Goal: Communication & Community: Answer question/provide support

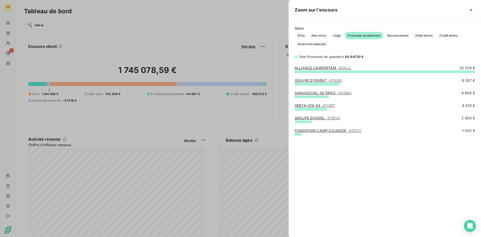
scroll to position [162, 189]
drag, startPoint x: 224, startPoint y: 42, endPoint x: 183, endPoint y: 37, distance: 40.7
click at [223, 42] on div at bounding box center [240, 118] width 481 height 237
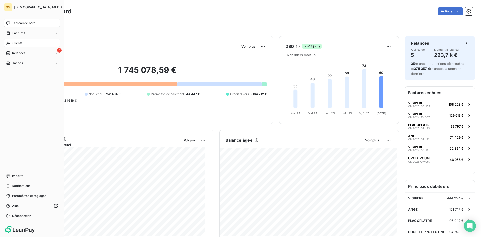
click at [12, 44] on div "Clients" at bounding box center [32, 43] width 56 height 8
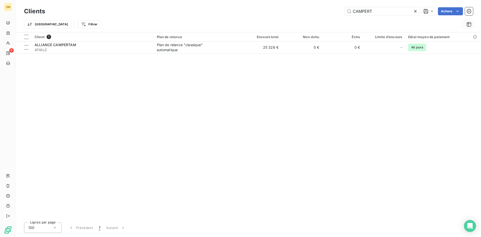
drag, startPoint x: 349, startPoint y: 10, endPoint x: 305, endPoint y: 10, distance: 44.6
click at [305, 10] on div "CAMPERT Actions" at bounding box center [262, 11] width 422 height 8
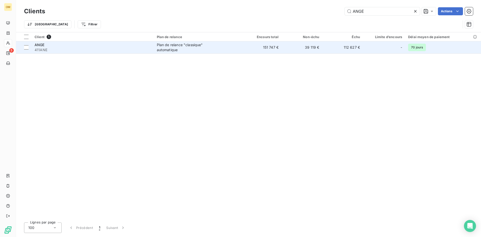
type input "ANGE"
click at [250, 51] on td "151 747 €" at bounding box center [261, 47] width 41 height 12
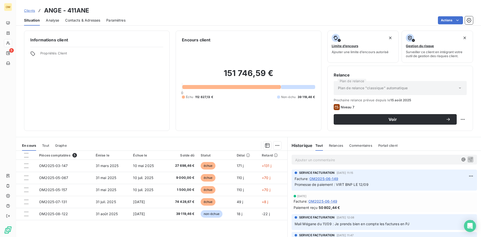
click at [84, 18] on span "Contacts & Adresses" at bounding box center [82, 20] width 35 height 5
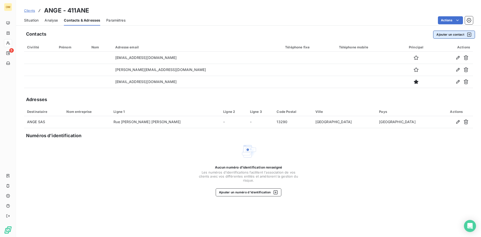
click at [452, 31] on button "Ajouter un contact" at bounding box center [454, 35] width 42 height 8
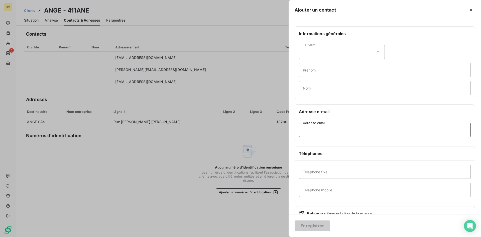
drag, startPoint x: 359, startPoint y: 131, endPoint x: 366, endPoint y: 124, distance: 9.6
click at [359, 131] on input "Adresse email" at bounding box center [385, 130] width 172 height 14
paste input "[PERSON_NAME][EMAIL_ADDRESS][DOMAIN_NAME]"
type input "[PERSON_NAME][EMAIL_ADDRESS][DOMAIN_NAME]"
click at [325, 224] on button "Enregistrer" at bounding box center [313, 225] width 36 height 11
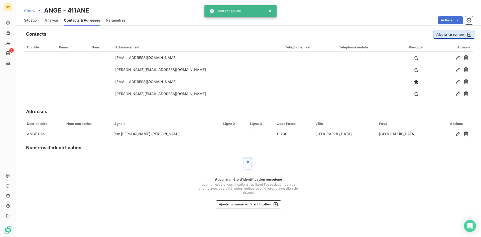
click at [451, 32] on button "Ajouter un contact" at bounding box center [454, 35] width 42 height 8
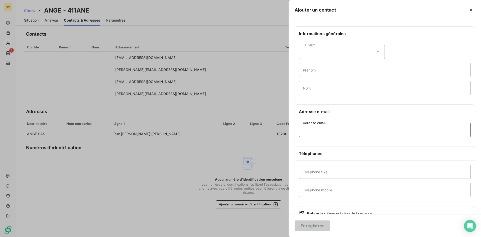
drag, startPoint x: 376, startPoint y: 132, endPoint x: 384, endPoint y: 124, distance: 11.0
click at [376, 132] on input "Adresse email" at bounding box center [385, 130] width 172 height 14
paste input "[EMAIL_ADDRESS][DOMAIN_NAME]"
type input "[EMAIL_ADDRESS][DOMAIN_NAME]"
drag, startPoint x: 317, startPoint y: 227, endPoint x: 312, endPoint y: 225, distance: 5.4
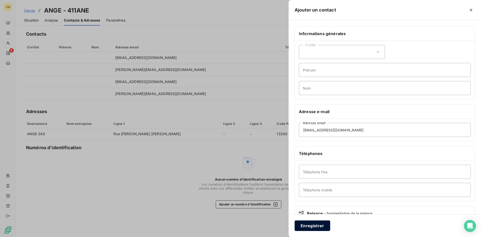
click at [317, 227] on button "Enregistrer" at bounding box center [313, 225] width 36 height 11
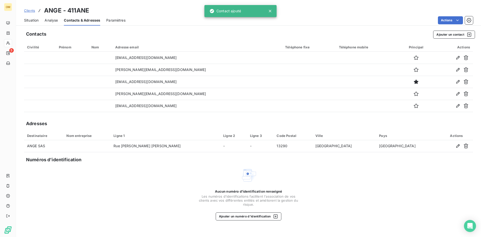
click at [36, 21] on span "Situation" at bounding box center [31, 20] width 15 height 5
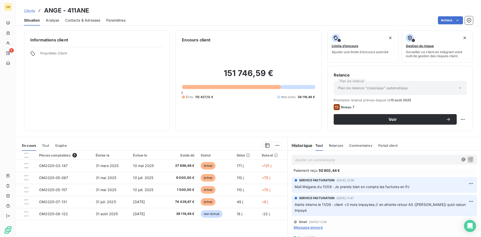
scroll to position [50, 0]
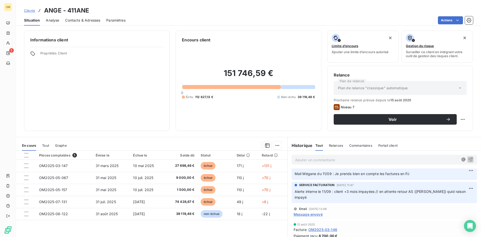
click at [311, 212] on span "Message envoyé" at bounding box center [308, 214] width 29 height 5
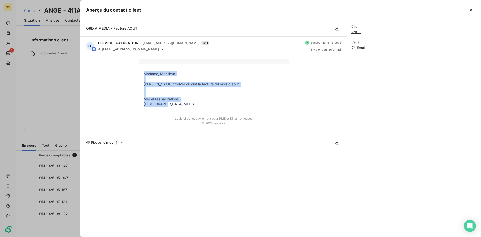
drag, startPoint x: 144, startPoint y: 72, endPoint x: 191, endPoint y: 105, distance: 56.9
click at [191, 105] on tbody "Madame, Monsieur, Veuillez trouver ci-joint la facture du mois d'août. Meilleur…" at bounding box center [214, 88] width 150 height 35
copy tbody "Madame, Monsieur, [PERSON_NAME] trouver ci-joint la facture du mois d'août. Mei…"
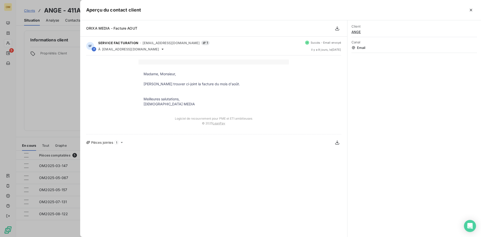
click at [63, 72] on div at bounding box center [240, 118] width 481 height 237
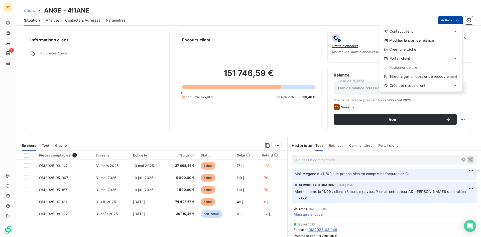
click at [451, 21] on html "OM 5 Clients ANGE - 411ANE Situation Analyse Contacts & Adresses Paramètres Act…" at bounding box center [240, 118] width 481 height 237
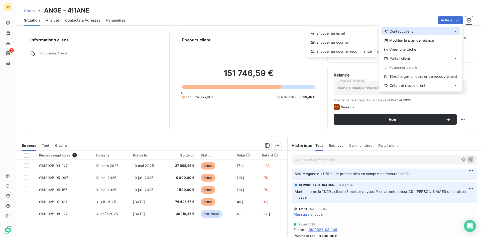
drag, startPoint x: 435, startPoint y: 33, endPoint x: 378, endPoint y: 36, distance: 57.0
click at [434, 33] on div "Contact client" at bounding box center [420, 31] width 79 height 8
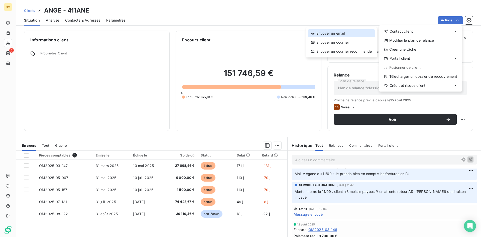
click at [364, 35] on div "Envoyer un email" at bounding box center [341, 33] width 67 height 8
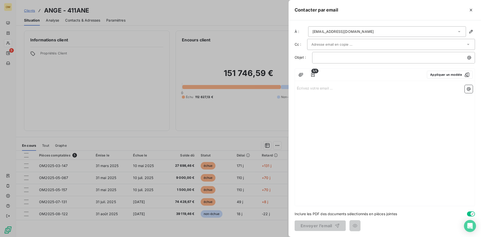
click at [328, 44] on input "text" at bounding box center [339, 45] width 54 height 8
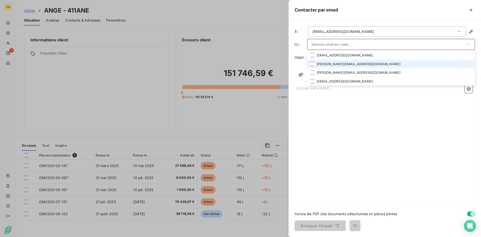
click at [337, 65] on li "[PERSON_NAME][EMAIL_ADDRESS][DOMAIN_NAME]" at bounding box center [391, 64] width 168 height 9
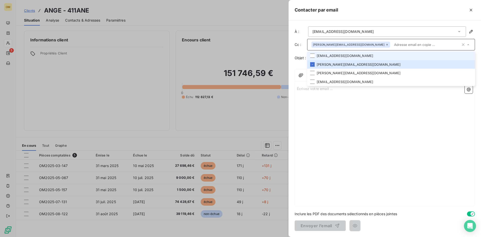
click at [338, 57] on li "[EMAIL_ADDRESS][DOMAIN_NAME]" at bounding box center [391, 55] width 168 height 9
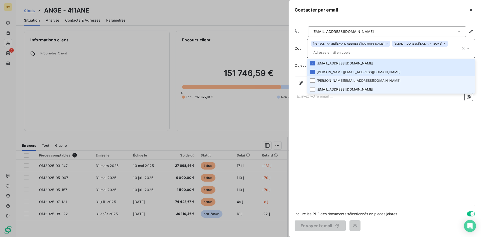
drag, startPoint x: 331, startPoint y: 81, endPoint x: 330, endPoint y: 85, distance: 4.4
click at [331, 81] on li "[PERSON_NAME][EMAIL_ADDRESS][DOMAIN_NAME]" at bounding box center [391, 80] width 168 height 9
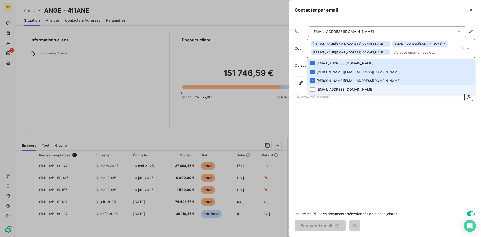
click at [330, 87] on li "[EMAIL_ADDRESS][DOMAIN_NAME]" at bounding box center [391, 89] width 168 height 9
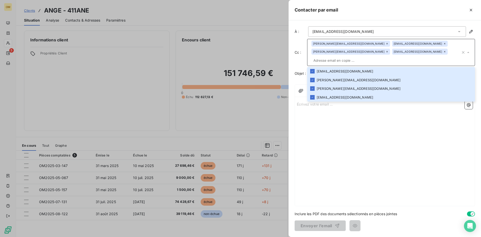
click at [334, 116] on div "Écrivez votre email ... ﻿" at bounding box center [385, 152] width 180 height 107
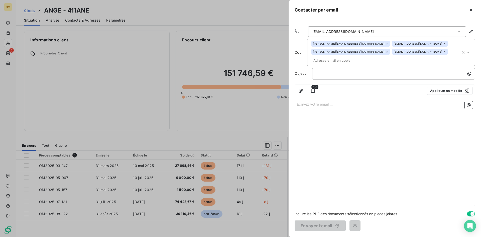
click at [330, 101] on p "Écrivez votre email ... ﻿" at bounding box center [385, 104] width 176 height 6
click at [329, 71] on p "﻿" at bounding box center [395, 74] width 157 height 6
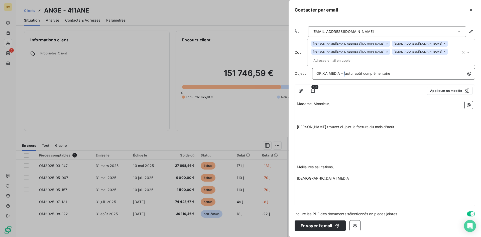
click at [345, 71] on span "ORIXA MEDIA - factur août complémentaire" at bounding box center [354, 73] width 74 height 4
click at [354, 71] on span "ORIXA MEDIA - Factur août complémentaire" at bounding box center [354, 73] width 74 height 4
drag, startPoint x: 330, startPoint y: 98, endPoint x: 319, endPoint y: 99, distance: 11.5
click at [330, 101] on p "Madame, Monsieur," at bounding box center [385, 104] width 176 height 6
click at [308, 107] on p "﻿" at bounding box center [385, 110] width 176 height 6
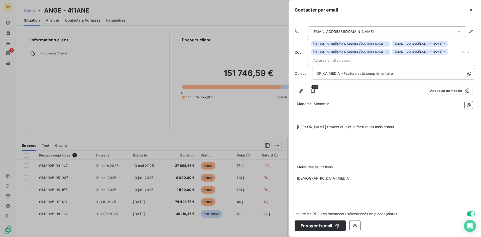
click at [304, 118] on p "﻿" at bounding box center [385, 121] width 176 height 6
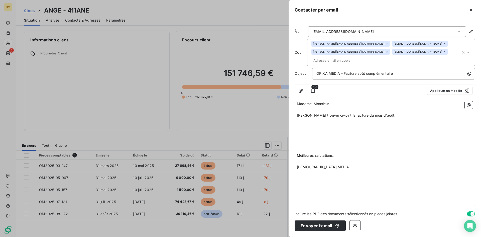
click at [307, 158] on p "﻿" at bounding box center [385, 161] width 176 height 6
click at [308, 141] on p at bounding box center [385, 144] width 176 height 6
drag, startPoint x: 337, startPoint y: 107, endPoint x: 340, endPoint y: 106, distance: 2.8
click at [340, 113] on span "[PERSON_NAME] trouver ci-joint la facture du mois d'août." at bounding box center [346, 115] width 99 height 4
click at [385, 113] on span "Veuillez trouver ci-joint notre facture du mois d'août." at bounding box center [341, 115] width 88 height 4
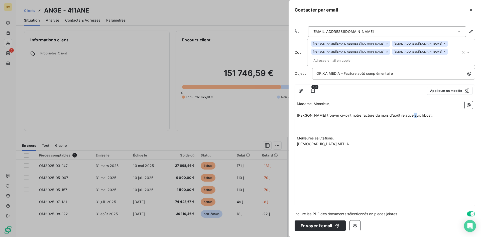
drag, startPoint x: 408, startPoint y: 107, endPoint x: 411, endPoint y: 107, distance: 3.0
click at [411, 113] on span "[PERSON_NAME] trouver ci-joint notre facture du mois d'août relative aux bbost." at bounding box center [365, 115] width 136 height 4
drag, startPoint x: 361, startPoint y: 106, endPoint x: 386, endPoint y: 107, distance: 25.8
click at [386, 113] on span "[PERSON_NAME] trouver ci-joint notre facture du mois d'août relative aux boost." at bounding box center [365, 115] width 136 height 4
drag, startPoint x: 379, startPoint y: 107, endPoint x: 374, endPoint y: 108, distance: 5.4
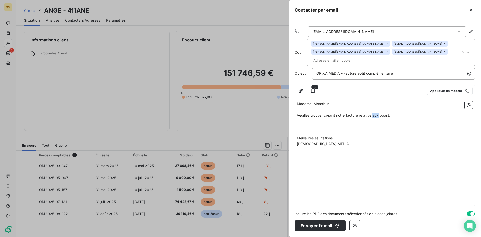
click at [374, 113] on span "Veuillez trouver ci-joint notre facture relative aux boost." at bounding box center [343, 115] width 93 height 4
click at [420, 113] on span "[PERSON_NAME] trouver ci-joint notre facture relative à la refacturation des bo…" at bounding box center [366, 115] width 139 height 4
click at [358, 130] on p at bounding box center [385, 133] width 176 height 6
click at [320, 124] on p "﻿" at bounding box center [385, 127] width 176 height 6
click at [312, 124] on p "﻿" at bounding box center [385, 127] width 176 height 6
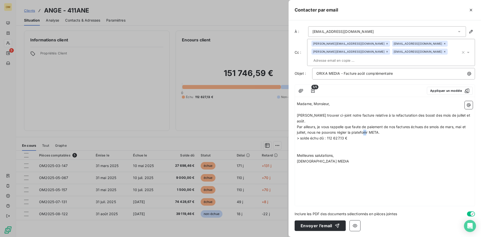
click at [365, 125] on span "Par ailleurs, je vous rappelle que faute de paiement de nos factures échues de …" at bounding box center [382, 130] width 170 height 10
click at [375, 147] on p "﻿" at bounding box center [385, 150] width 176 height 6
click at [360, 113] on span "[PERSON_NAME] trouver ci-joint notre facture relative à la refacturation des bo…" at bounding box center [384, 118] width 174 height 10
click at [337, 113] on span "Veuillez trouver ci-joint notre facture OM2025-08-12 relative à la refacturatio…" at bounding box center [382, 118] width 171 height 10
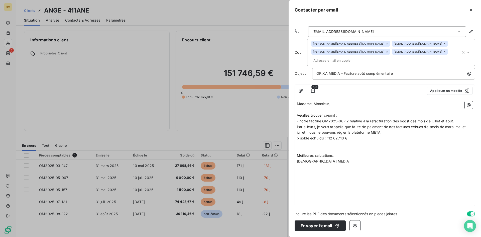
click at [454, 119] on span "- notre facture OM2025-08-12 relative à la refacturation des boost des mois de …" at bounding box center [375, 121] width 157 height 4
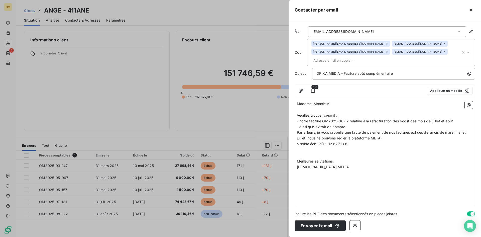
click at [311, 125] on span "- ainsi qun extrait de compte" at bounding box center [321, 127] width 48 height 4
click at [355, 124] on p "- ainsi qu'un extrait de compte" at bounding box center [385, 127] width 176 height 6
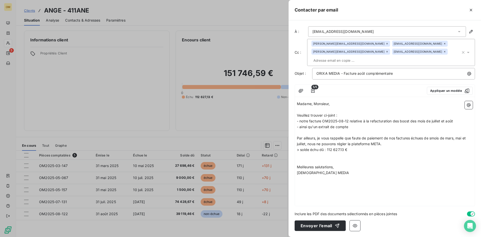
click at [346, 136] on span "Par ailleurs, je vous rappelle que faute de paiement de nos factures échues de …" at bounding box center [382, 141] width 170 height 10
drag, startPoint x: 433, startPoint y: 130, endPoint x: 430, endPoint y: 130, distance: 3.0
click at [430, 136] on span "Par ailleurs, je vous rappelle que faute de paiement de nos factures échues de …" at bounding box center [382, 141] width 170 height 10
click at [364, 136] on span "Par ailleurs, je vous rappelle que faute de paiement de nos factures échues des…" at bounding box center [382, 141] width 170 height 10
click at [363, 136] on span "Par ailleurs, je vous rappelle que faute de paiement de nos factures échues des…" at bounding box center [382, 141] width 170 height 10
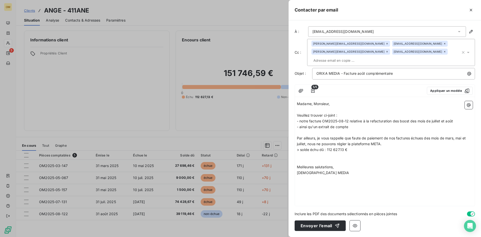
click at [400, 136] on p "Par ailleurs, je vous rappelle que faute de paiement de nos factures échues des…" at bounding box center [385, 141] width 176 height 12
click at [384, 135] on p "Par ailleurs, je vous rappelle que faute de paiement de nos factures échues des…" at bounding box center [385, 141] width 176 height 12
drag, startPoint x: 337, startPoint y: 141, endPoint x: 332, endPoint y: 142, distance: 4.6
click at [332, 147] on span "Votre compte META êut être coupé d" at bounding box center [328, 149] width 63 height 4
click at [348, 147] on span "Votre compte META être être coupé d" at bounding box center [329, 149] width 64 height 4
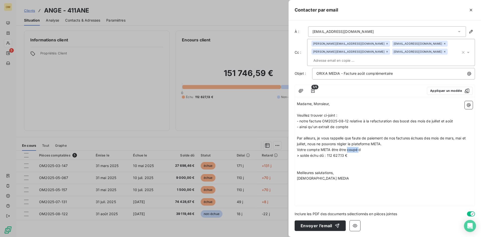
click at [348, 147] on span "Votre compte META être être coupé d" at bounding box center [329, 149] width 64 height 4
click at [364, 147] on p "Votre compte META être être coupé d" at bounding box center [385, 150] width 176 height 6
click at [315, 88] on icon "button" at bounding box center [313, 90] width 5 height 5
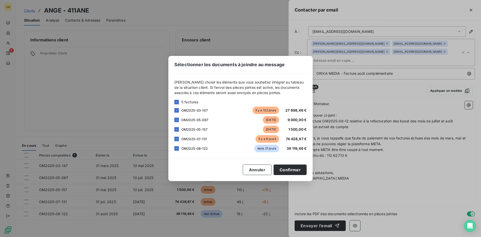
click at [369, 180] on div "Sélectionner les documents à joindre au message [PERSON_NAME] choisir les éléme…" at bounding box center [240, 118] width 481 height 237
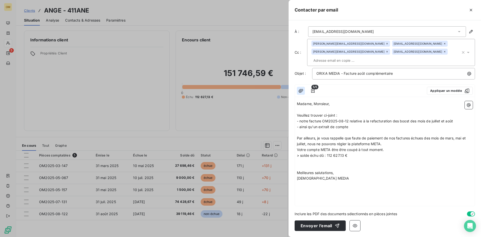
click at [299, 88] on icon "button" at bounding box center [301, 90] width 5 height 5
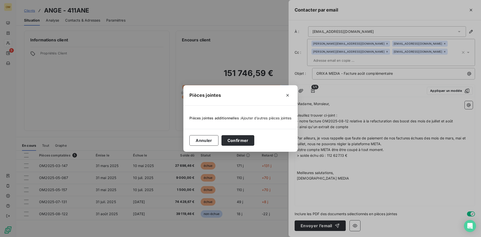
click at [253, 118] on span "Ajouter d’autres pièces jointes" at bounding box center [266, 118] width 51 height 4
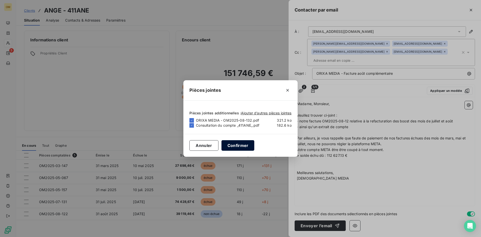
click at [246, 142] on button "Confirmer" at bounding box center [238, 145] width 33 height 11
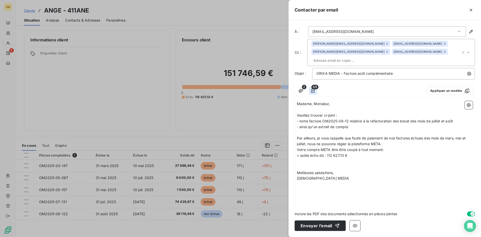
click at [313, 88] on icon "button" at bounding box center [313, 90] width 5 height 5
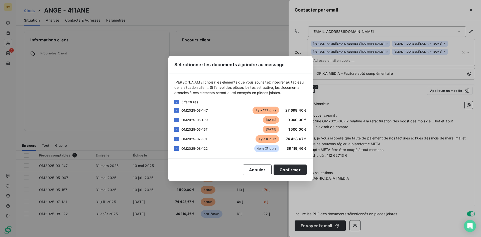
click at [373, 105] on div "Sélectionner les documents à joindre au message [PERSON_NAME] choisir les éléme…" at bounding box center [240, 118] width 481 height 237
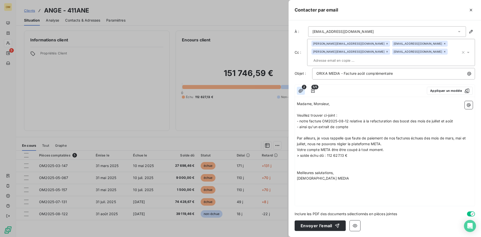
click at [300, 87] on button "button" at bounding box center [301, 91] width 8 height 8
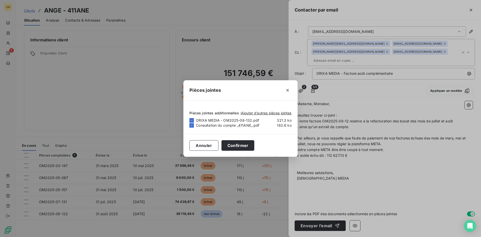
click at [383, 113] on div "Pièces jointes Pièces jointes additionnelles : Ajouter d’autres pièces jointes …" at bounding box center [240, 118] width 481 height 237
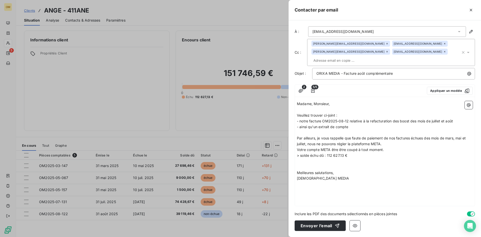
click at [332, 147] on span "Votre compte META être être coupé à tout moment." at bounding box center [340, 149] width 87 height 4
click at [373, 147] on span "Votre compte META peut être coupé à tout moment." at bounding box center [341, 149] width 88 height 4
click at [377, 147] on span "Votre compte META peut être coupé à tout moment." at bounding box center [341, 149] width 88 height 4
click at [308, 158] on p at bounding box center [385, 161] width 176 height 6
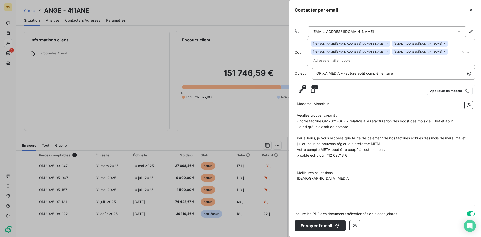
click at [308, 158] on p at bounding box center [385, 161] width 176 height 6
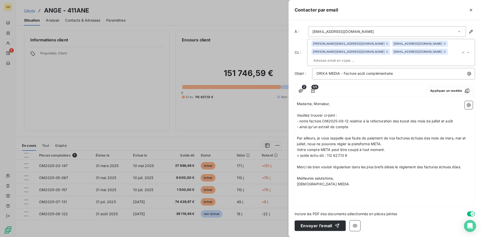
click at [308, 170] on p "﻿" at bounding box center [385, 173] width 176 height 6
click at [338, 228] on icon "button" at bounding box center [337, 225] width 5 height 5
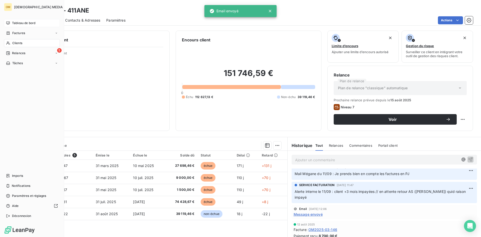
drag, startPoint x: 15, startPoint y: 26, endPoint x: 13, endPoint y: 23, distance: 3.2
click at [13, 23] on span "Tableau de bord" at bounding box center [23, 23] width 23 height 5
